Goal: Task Accomplishment & Management: Manage account settings

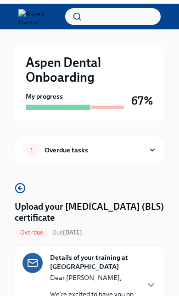
scroll to position [0, 17]
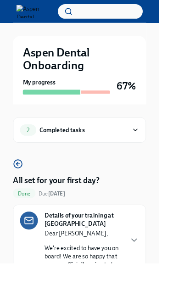
click at [139, 144] on div "2 Completed tasks" at bounding box center [83, 146] width 122 height 13
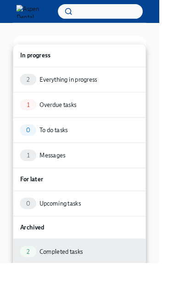
click at [73, 154] on div "0 To do tasks" at bounding box center [90, 146] width 150 height 28
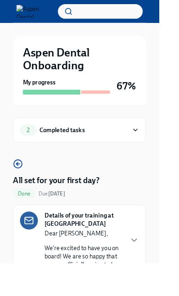
click at [158, 148] on div "2 Completed tasks" at bounding box center [90, 146] width 150 height 28
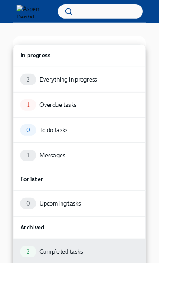
click at [78, 117] on div "Overdue tasks" at bounding box center [65, 117] width 41 height 9
